Goal: Task Accomplishment & Management: Manage account settings

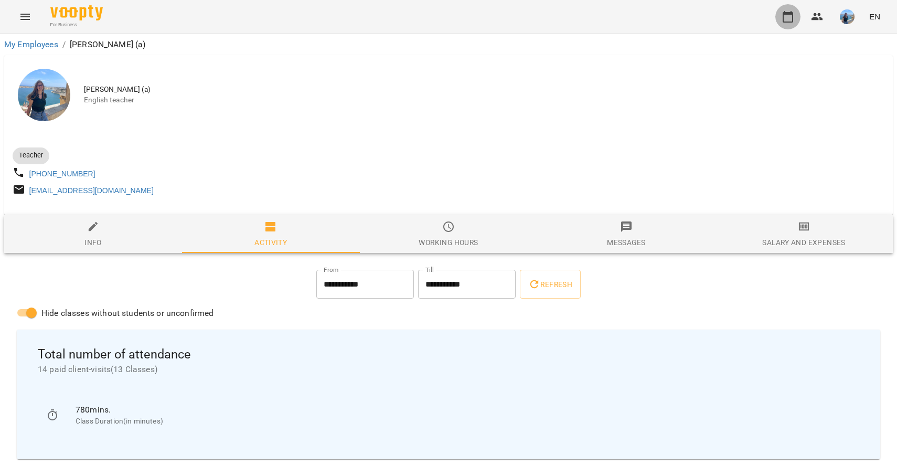
click at [796, 11] on button "button" at bounding box center [787, 16] width 25 height 25
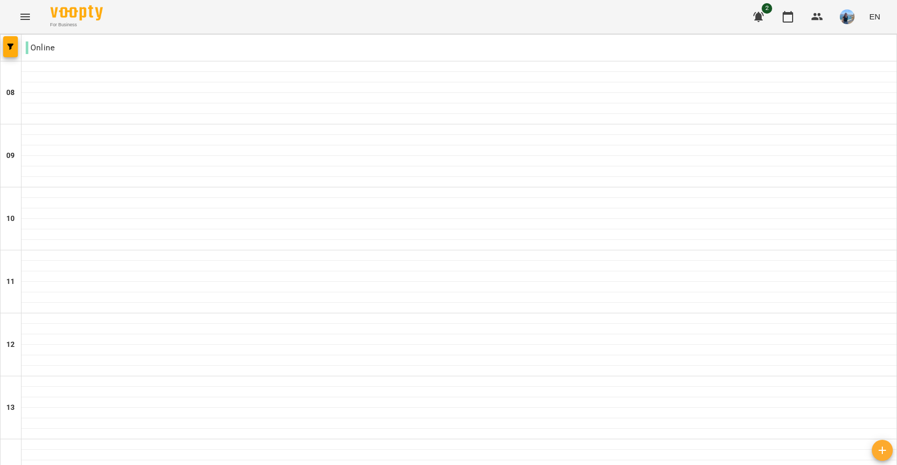
scroll to position [450, 0]
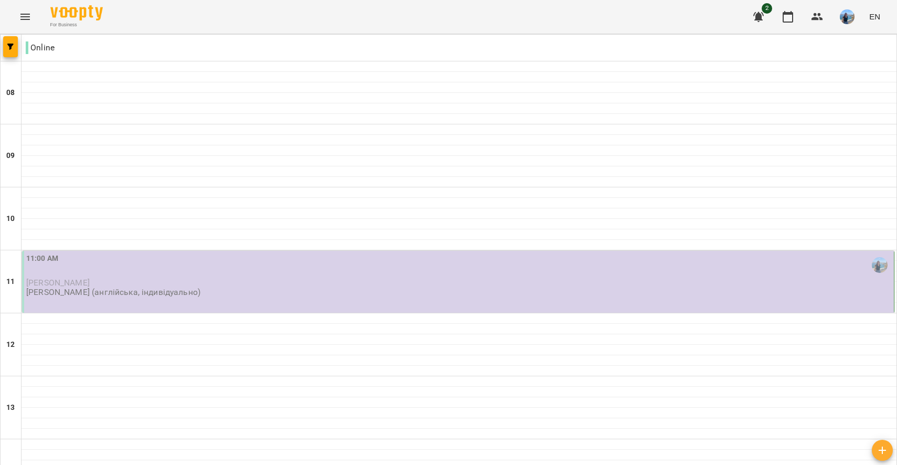
scroll to position [107, 0]
click at [320, 253] on div "11:00 AM [PERSON_NAME] [PERSON_NAME] (англійська, індивідуально)" at bounding box center [459, 275] width 866 height 45
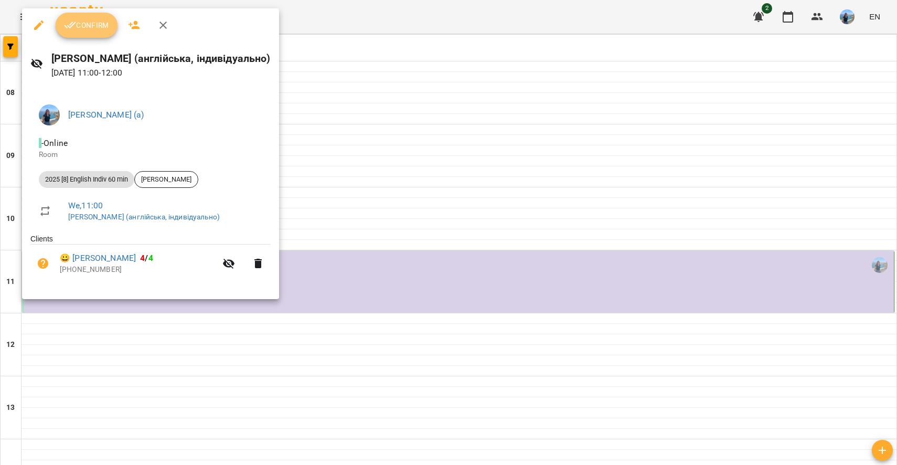
click at [86, 33] on button "Confirm" at bounding box center [87, 25] width 62 height 25
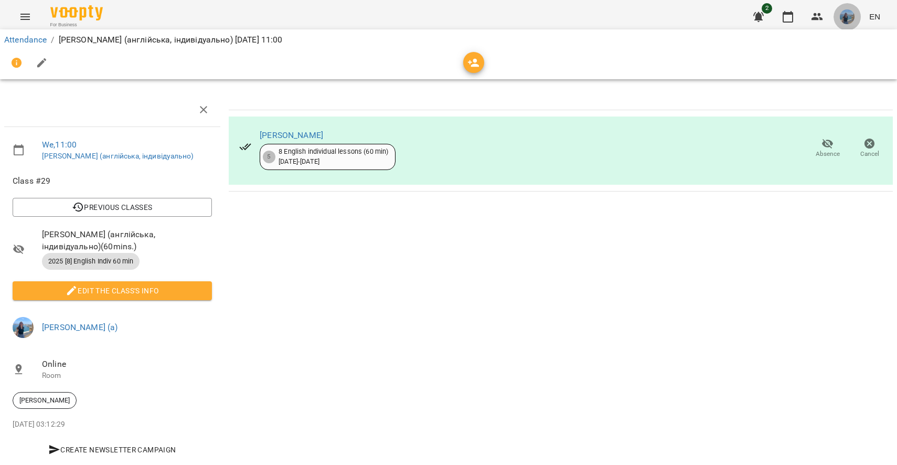
click at [844, 15] on img "button" at bounding box center [847, 16] width 15 height 15
click at [783, 42] on span "[PERSON_NAME] (а)" at bounding box center [747, 40] width 71 height 13
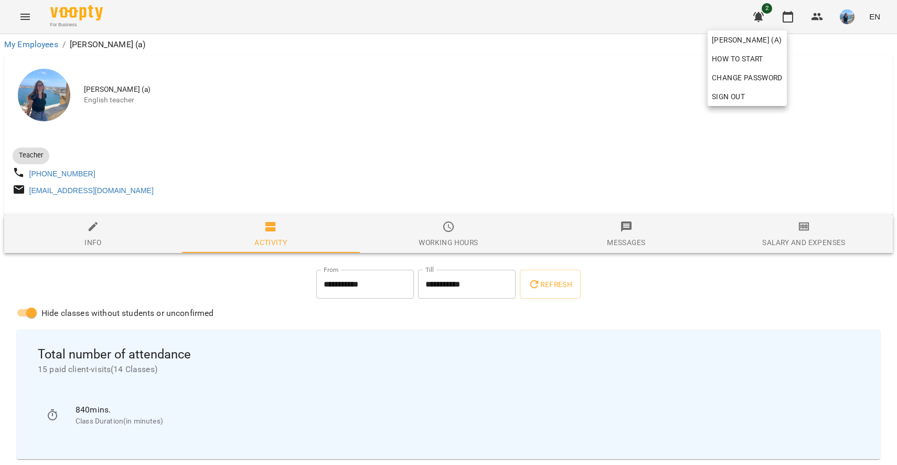
click at [576, 178] on div at bounding box center [448, 232] width 897 height 465
click at [565, 77] on div "[PERSON_NAME] (а) English teacher" at bounding box center [448, 95] width 889 height 80
click at [785, 24] on button "button" at bounding box center [787, 16] width 25 height 25
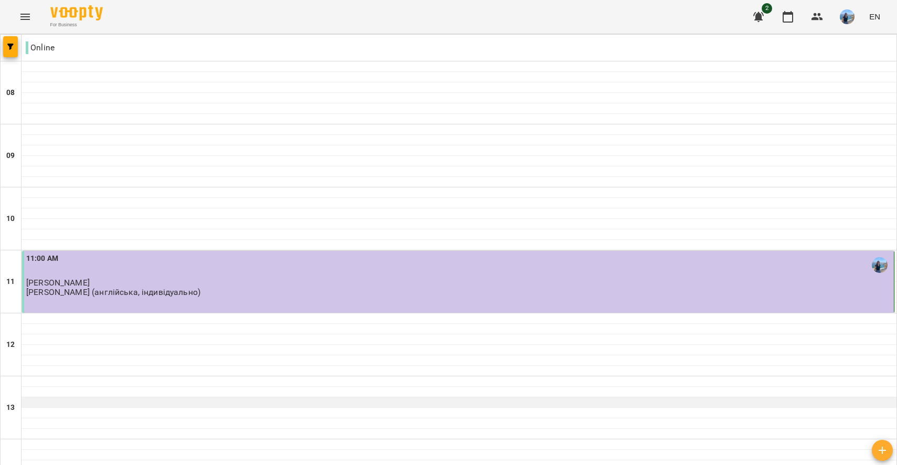
scroll to position [219, 0]
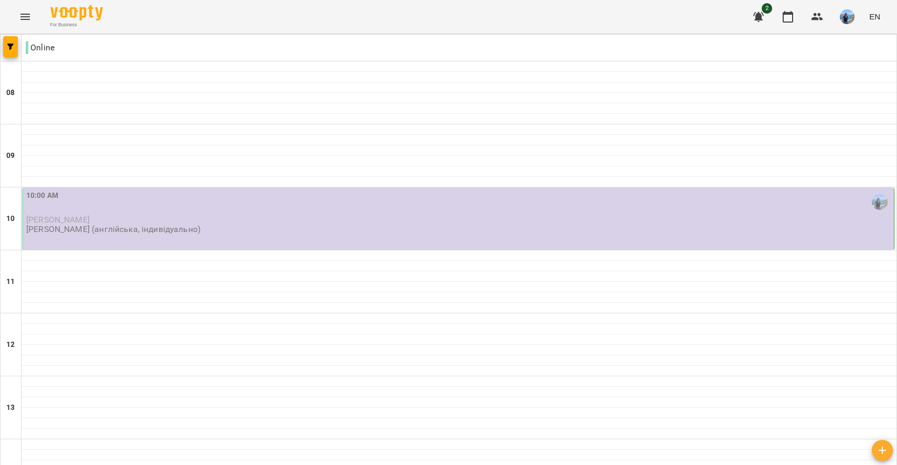
scroll to position [435, 0]
type input "**********"
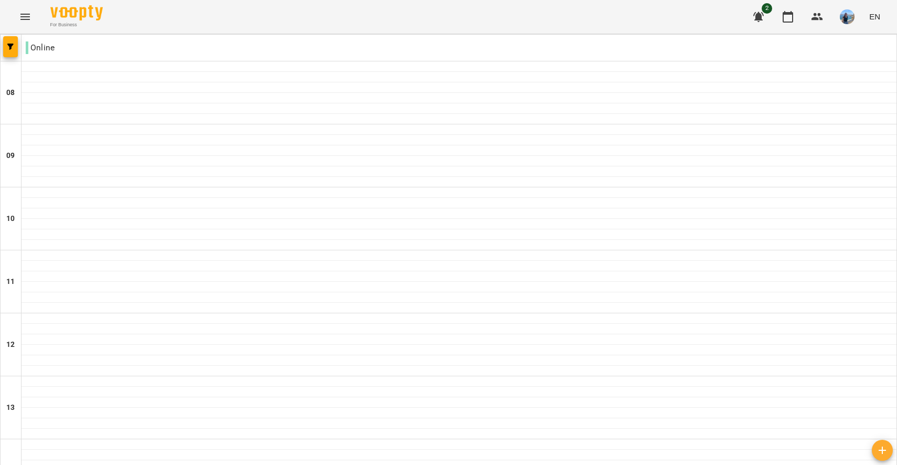
scroll to position [361, 0]
